Goal: Information Seeking & Learning: Find specific fact

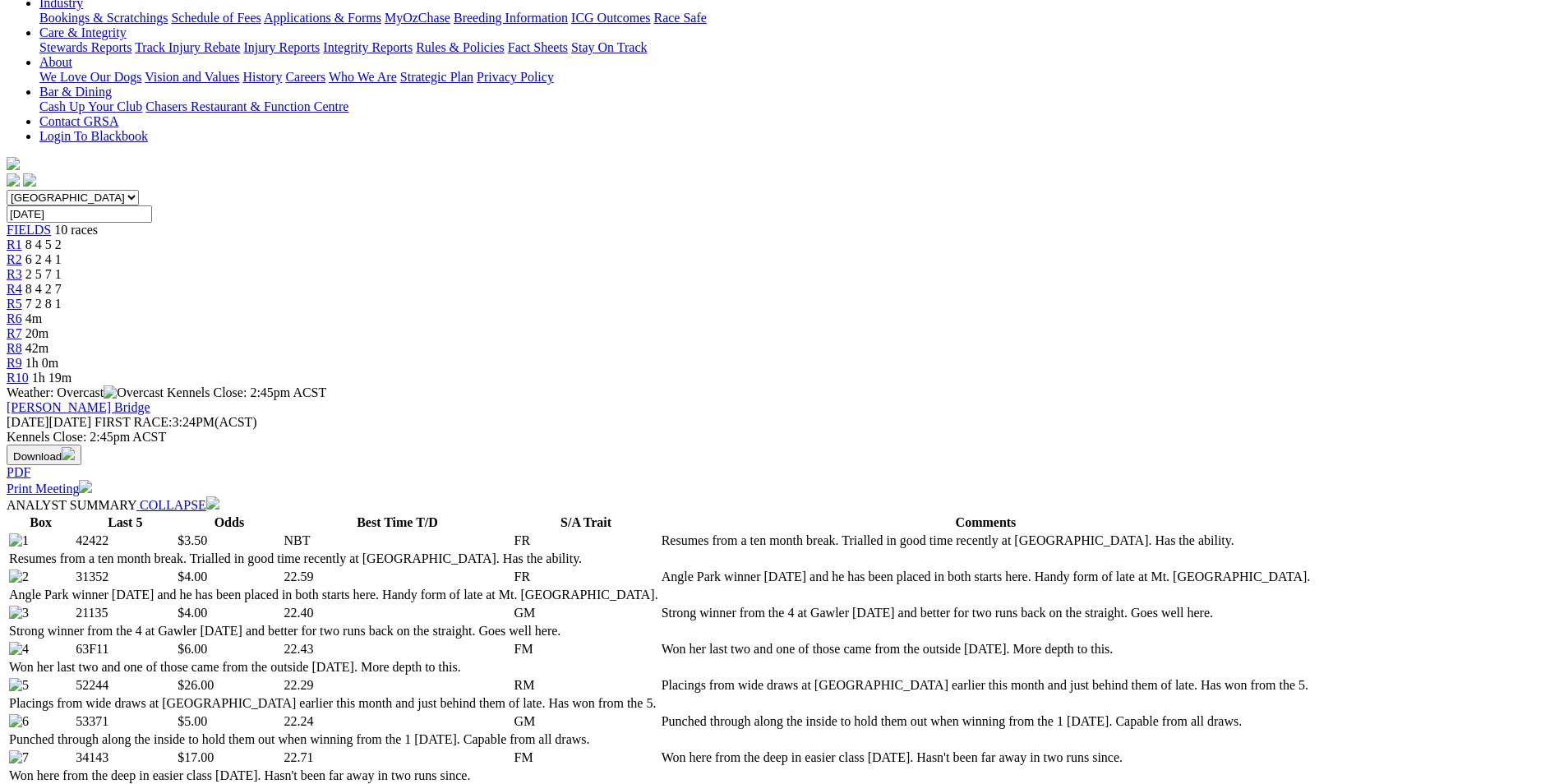
scroll to position [138, 0]
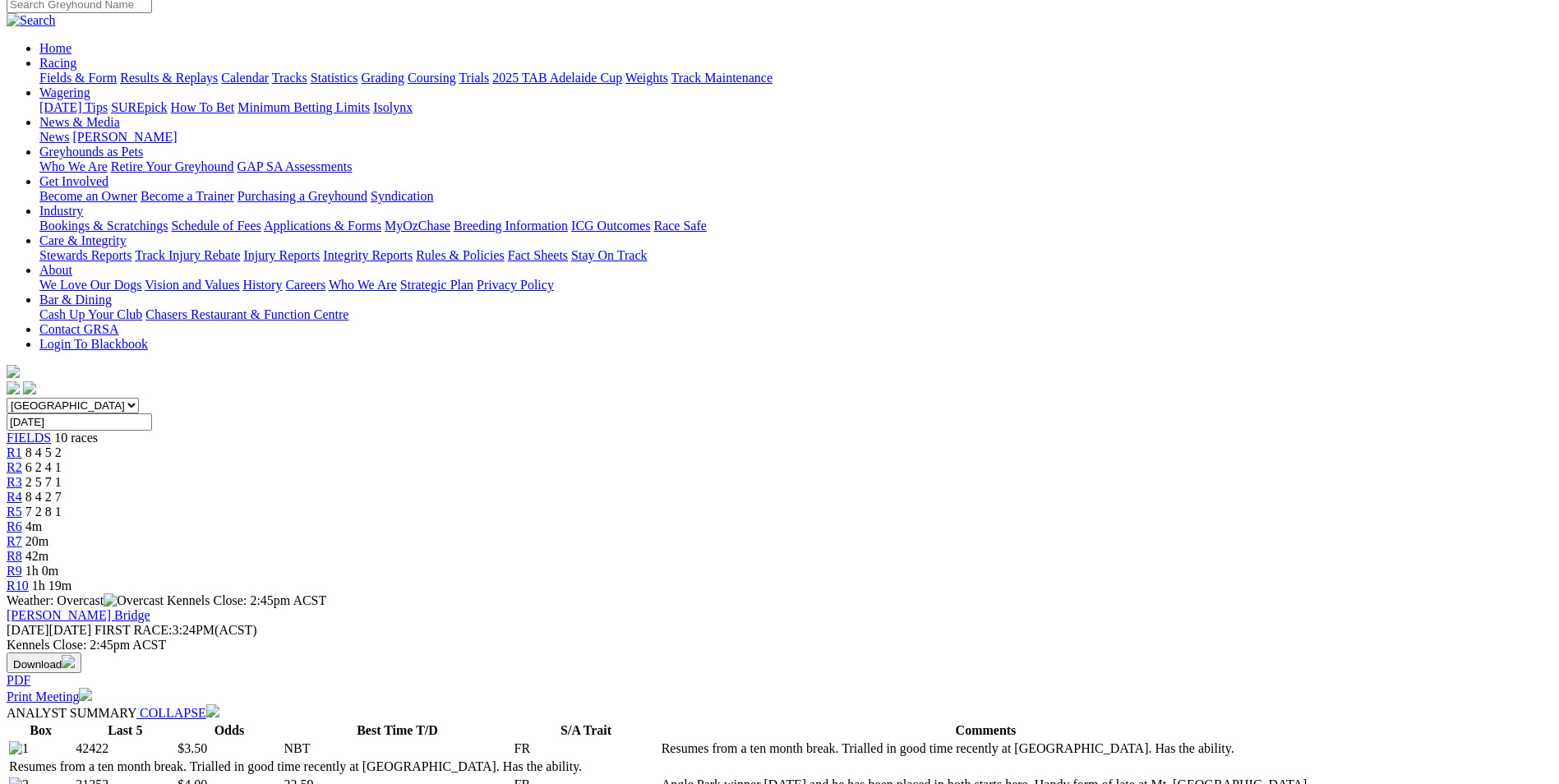
click at [1239, 578] on div "R10 1h 19m" at bounding box center [780, 586] width 1546 height 15
